Goal: Transaction & Acquisition: Purchase product/service

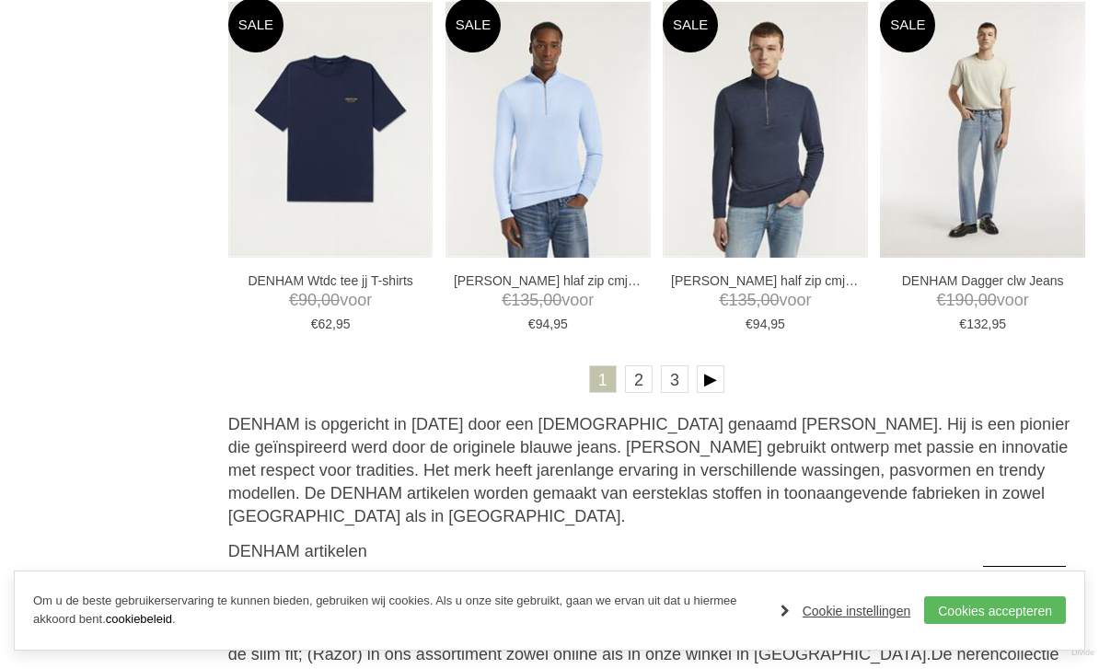
scroll to position [3558, 0]
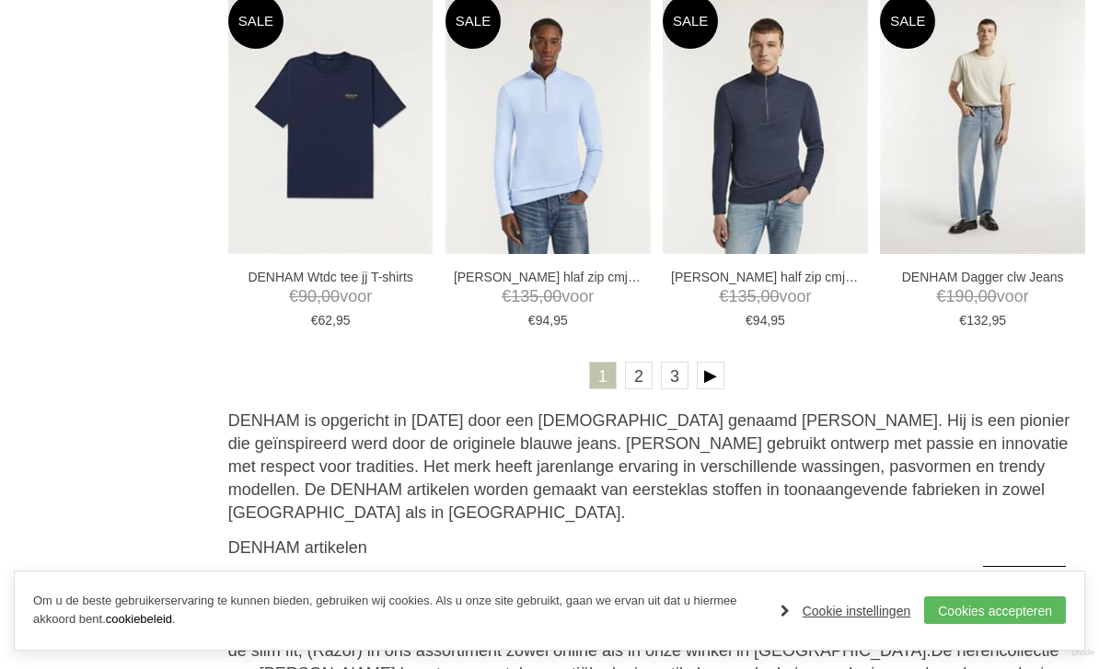
click at [641, 381] on link "2" at bounding box center [639, 376] width 28 height 28
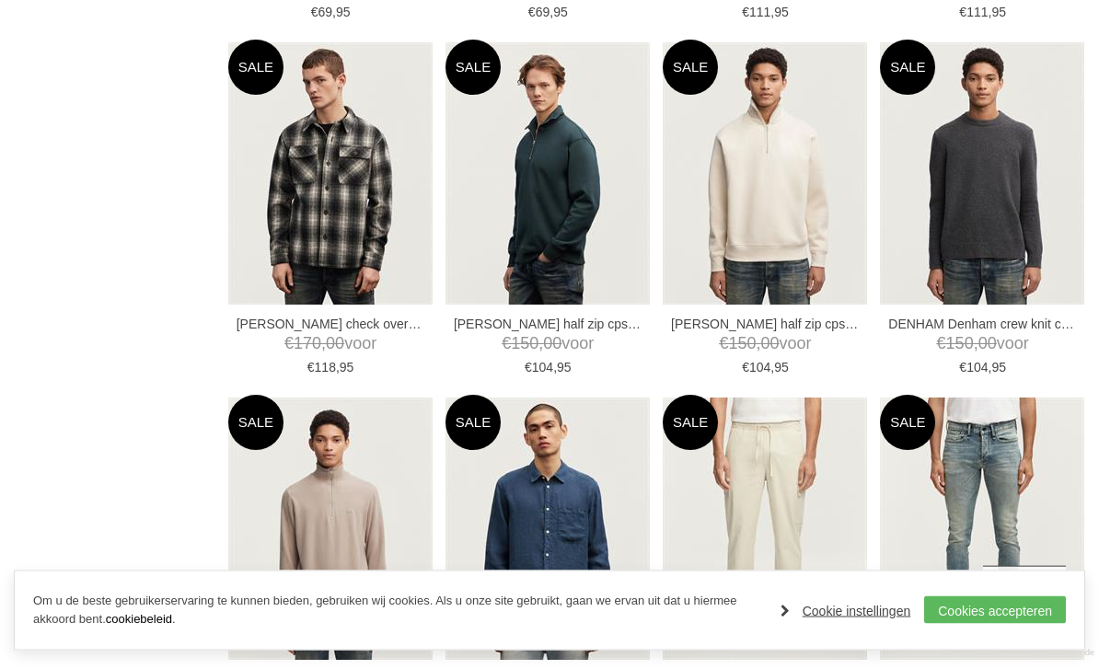
scroll to position [1356, 0]
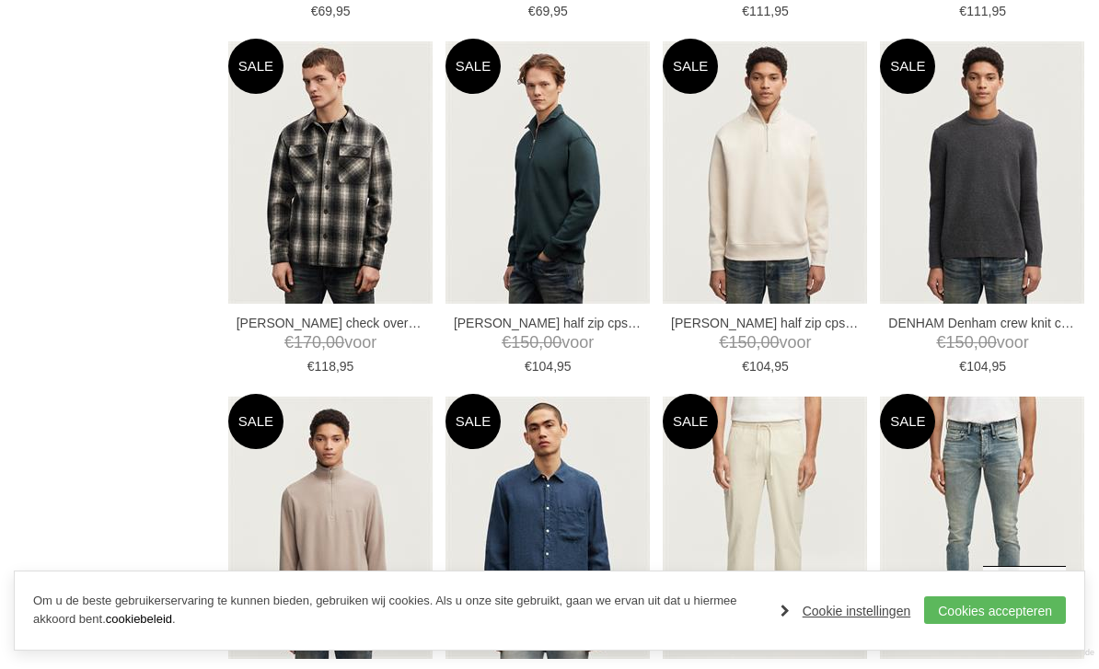
click at [0, 0] on img at bounding box center [0, 0] width 0 height 0
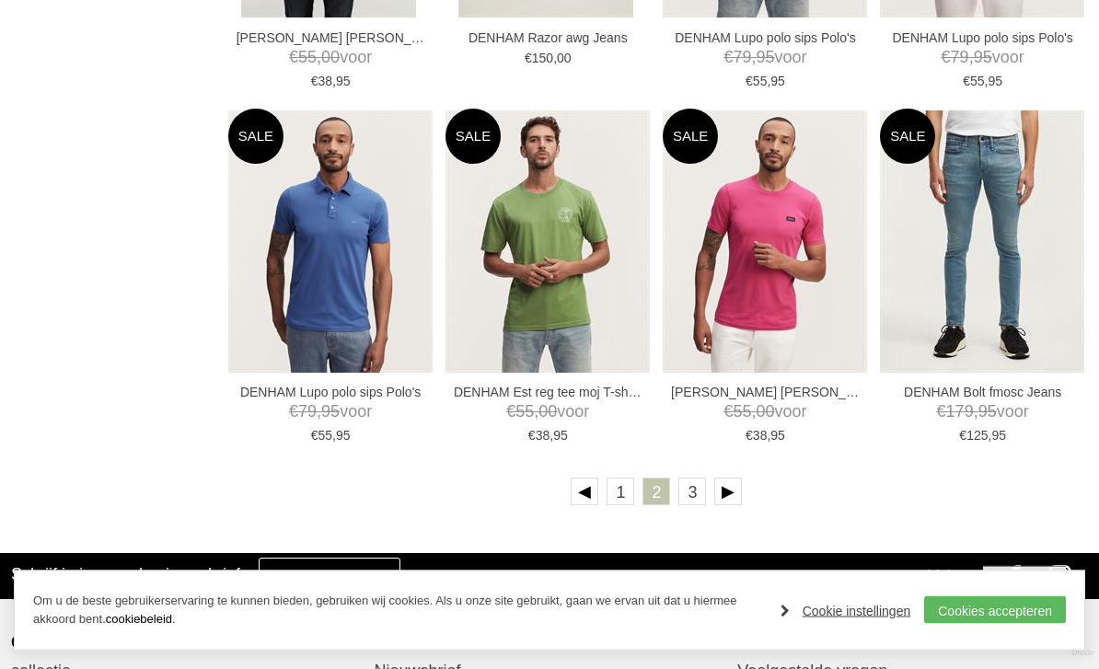
scroll to position [3418, 0]
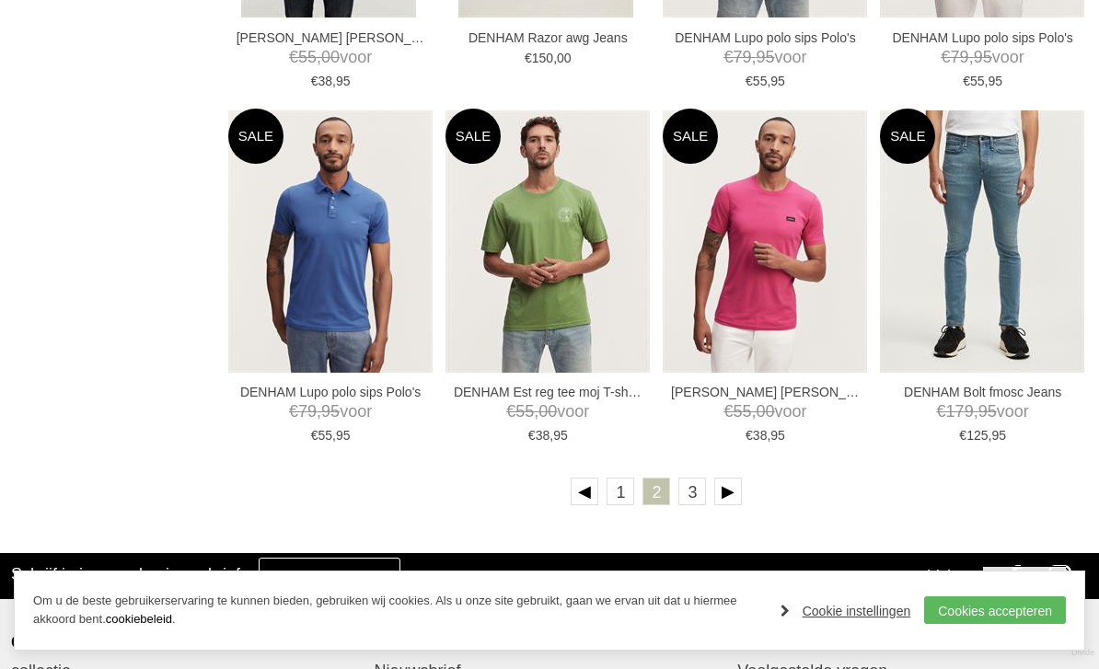
click at [696, 491] on link "3" at bounding box center [693, 492] width 28 height 28
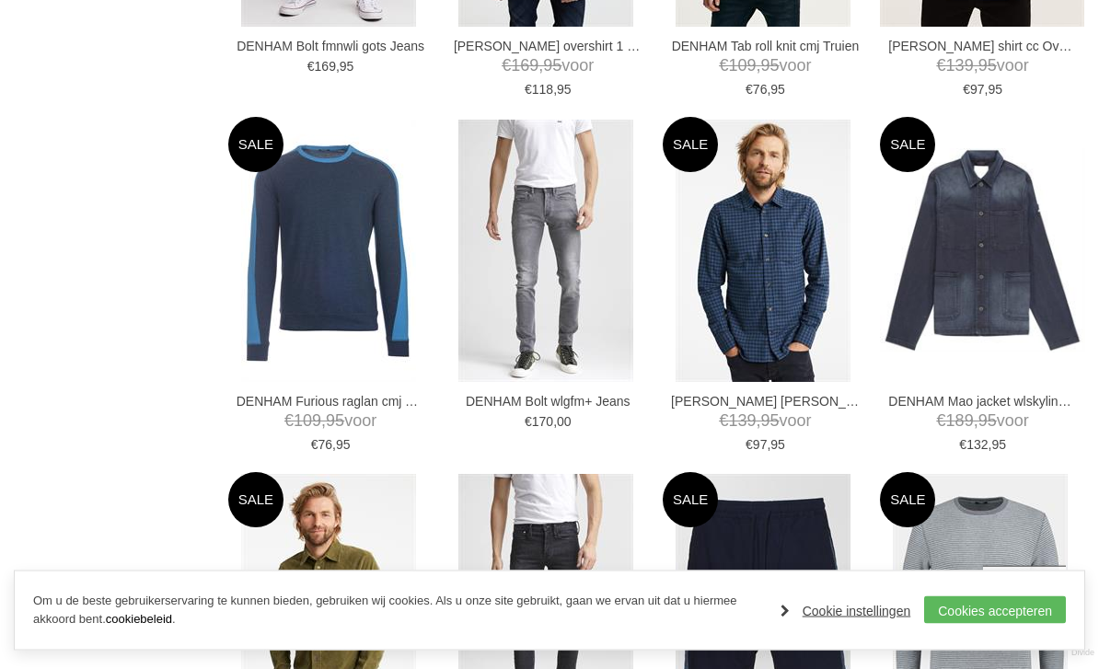
scroll to position [1931, 0]
